Goal: Information Seeking & Learning: Learn about a topic

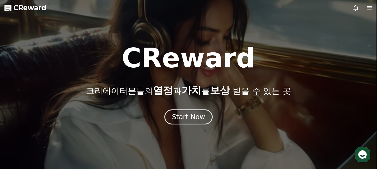
click at [189, 117] on div "Start Now" at bounding box center [188, 117] width 33 height 9
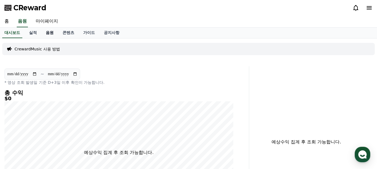
click at [48, 34] on link "음원" at bounding box center [49, 33] width 17 height 11
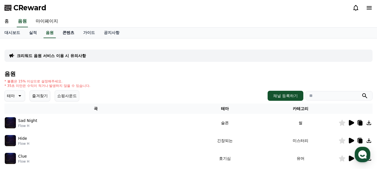
click at [69, 33] on link "콘텐츠" at bounding box center [68, 33] width 21 height 11
click at [33, 33] on link "실적" at bounding box center [33, 33] width 17 height 11
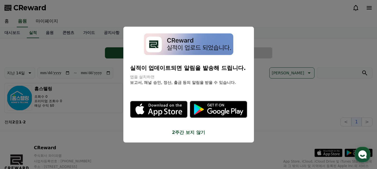
click at [188, 133] on button "2주간 보지 않기" at bounding box center [188, 132] width 117 height 7
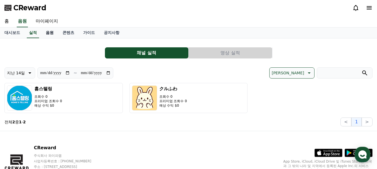
click at [48, 33] on link "음원" at bounding box center [49, 33] width 17 height 11
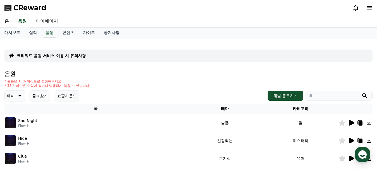
click at [317, 96] on input "search" at bounding box center [338, 95] width 67 height 9
type input "*"
click at [361, 93] on button "submit" at bounding box center [364, 96] width 7 height 7
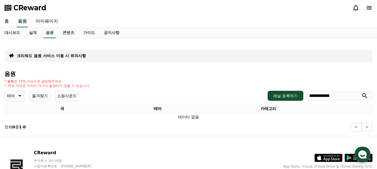
type input "**********"
click at [361, 93] on button "submit" at bounding box center [364, 96] width 7 height 7
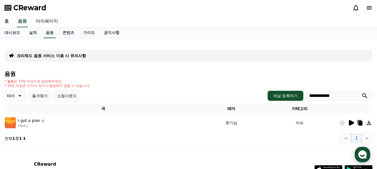
click at [361, 125] on icon at bounding box center [361, 123] width 4 height 4
click at [139, 69] on div "**********" at bounding box center [188, 93] width 368 height 100
click at [74, 93] on button "쇼핑사운드" at bounding box center [67, 95] width 25 height 11
click at [112, 33] on link "공지사항" at bounding box center [111, 33] width 25 height 11
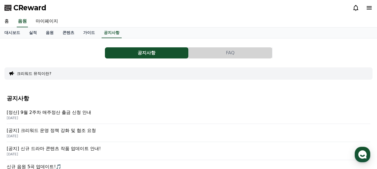
click at [48, 77] on div "크리워드 뮤직이란?" at bounding box center [188, 74] width 368 height 12
click at [48, 75] on button "크리워드 뮤직이란?" at bounding box center [34, 74] width 35 height 6
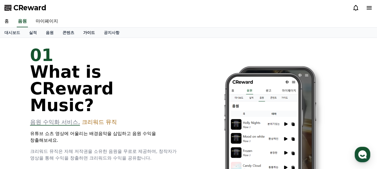
click at [98, 33] on link "가이드" at bounding box center [89, 33] width 21 height 10
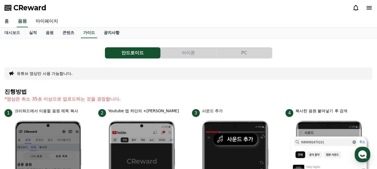
click at [108, 34] on link "공지사항" at bounding box center [111, 33] width 25 height 11
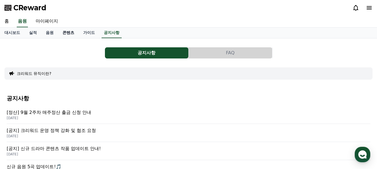
click at [66, 29] on link "콘텐츠" at bounding box center [68, 33] width 21 height 11
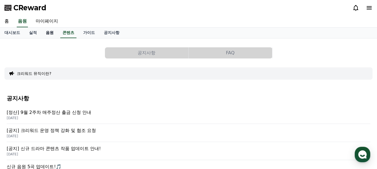
click at [49, 33] on link "음원" at bounding box center [49, 33] width 17 height 11
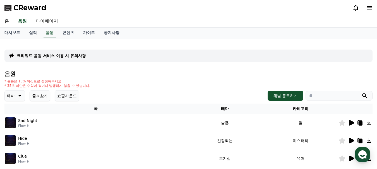
click at [16, 96] on icon at bounding box center [19, 96] width 7 height 7
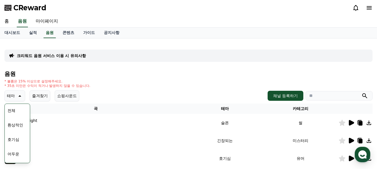
drag, startPoint x: 154, startPoint y: 90, endPoint x: 182, endPoint y: 90, distance: 27.9
click at [328, 97] on input "search" at bounding box center [338, 95] width 67 height 9
type input "*"
type input "*******"
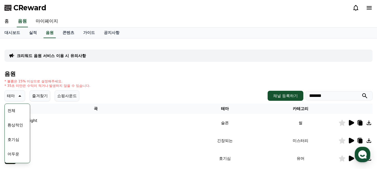
click at [361, 93] on button "submit" at bounding box center [364, 96] width 7 height 7
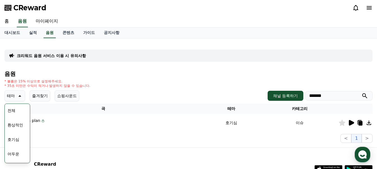
click at [175, 92] on div "테마 테마 전체 환상적인 호기심 어두운 밝은 통통튀는 신나는 반전 웅장한 드라마틱 즐거움 분위기있는 EDM 그루브 슬픈 잔잔한 귀여운 감동적인…" at bounding box center [188, 95] width 368 height 11
click at [19, 141] on button "호기심" at bounding box center [13, 140] width 16 height 12
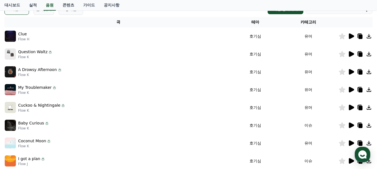
scroll to position [88, 0]
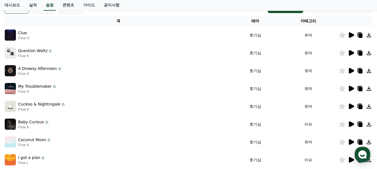
click at [350, 38] on icon at bounding box center [351, 35] width 5 height 6
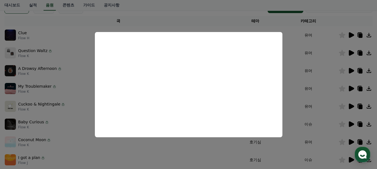
click at [73, 79] on button "close modal" at bounding box center [188, 84] width 377 height 169
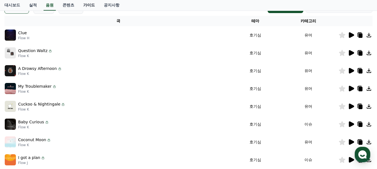
click at [92, 4] on link "가이드" at bounding box center [89, 5] width 21 height 11
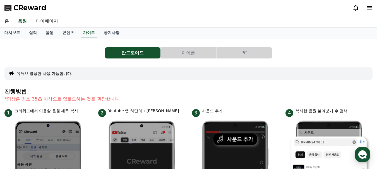
click at [56, 30] on link "음원" at bounding box center [49, 33] width 17 height 11
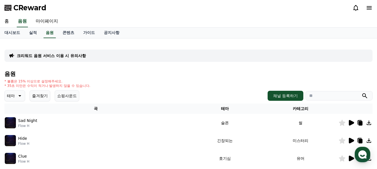
click at [13, 97] on p "테마" at bounding box center [11, 96] width 8 height 8
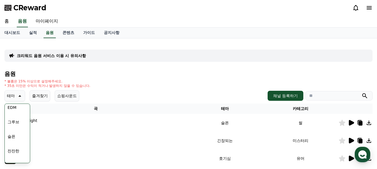
scroll to position [223, 0]
click at [16, 119] on button "귀여운" at bounding box center [13, 120] width 16 height 12
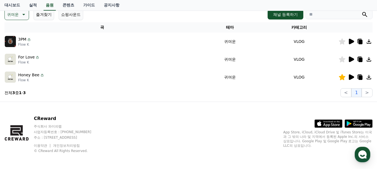
scroll to position [83, 0]
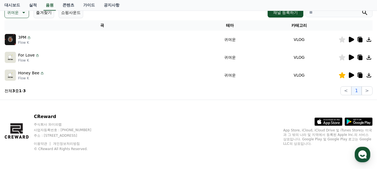
click at [172, 109] on div "CReward 주식회사 와이피랩 사업자등록번호 : 655-81-03655 주소 : 경기도 김포시 양촌읍 양곡로 495, 3층 305-비이16호…" at bounding box center [188, 134] width 377 height 69
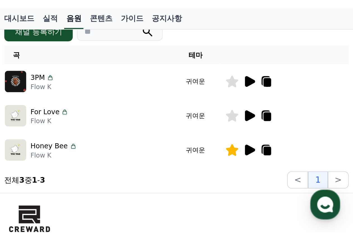
scroll to position [12, 0]
